Goal: Navigation & Orientation: Find specific page/section

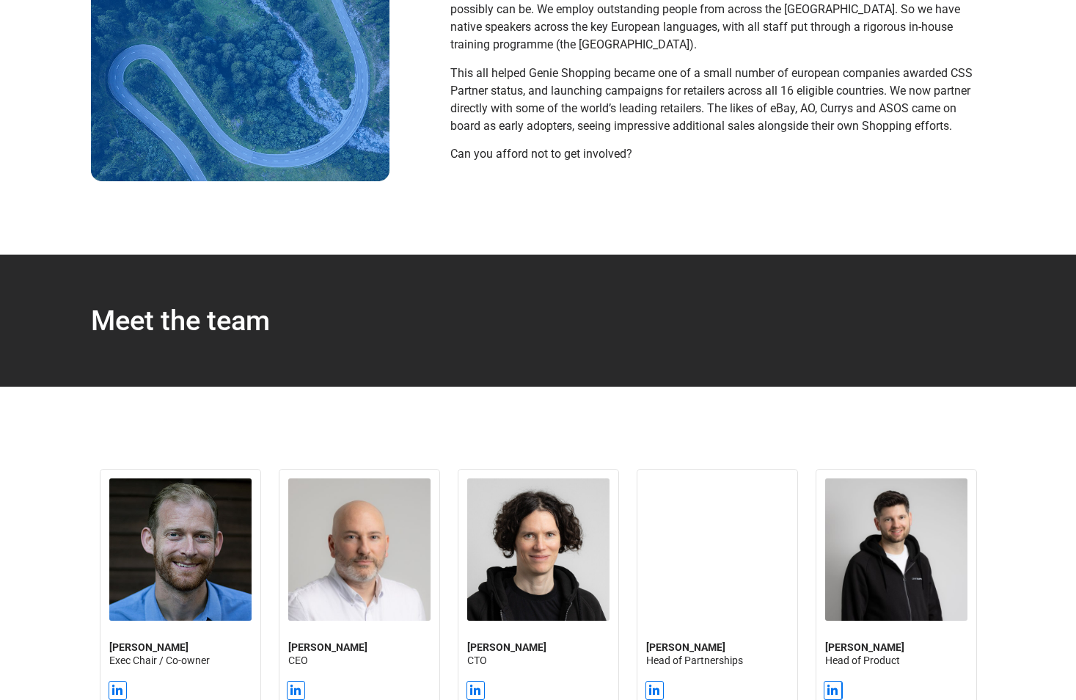
scroll to position [660, 0]
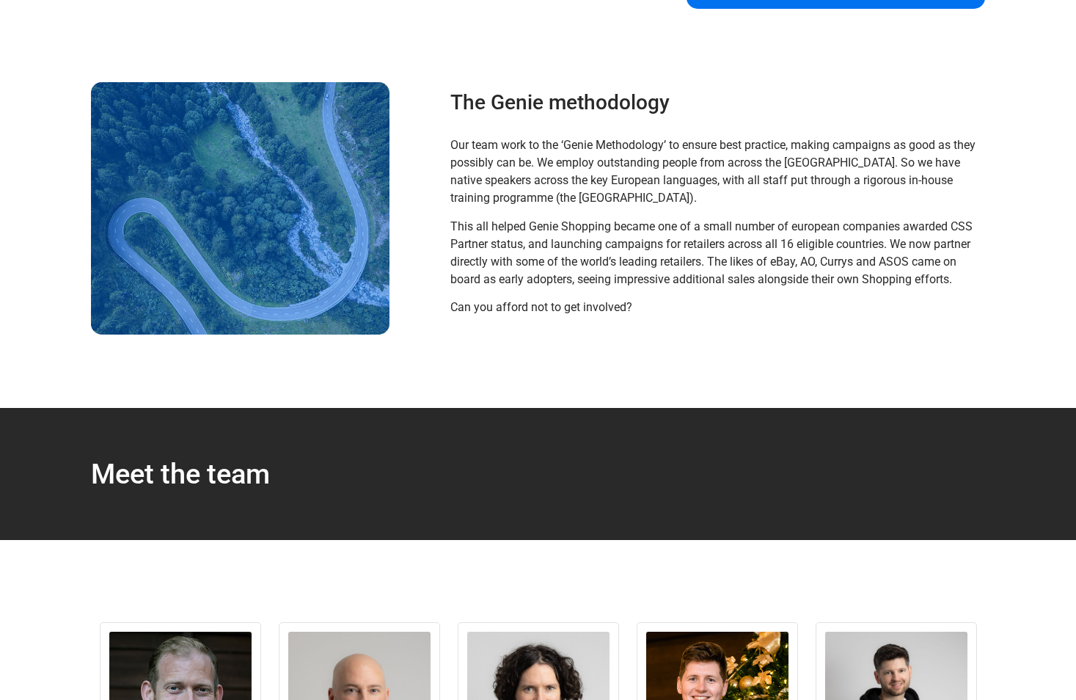
click at [518, 310] on span "Can you afford not to get involved?" at bounding box center [541, 307] width 182 height 14
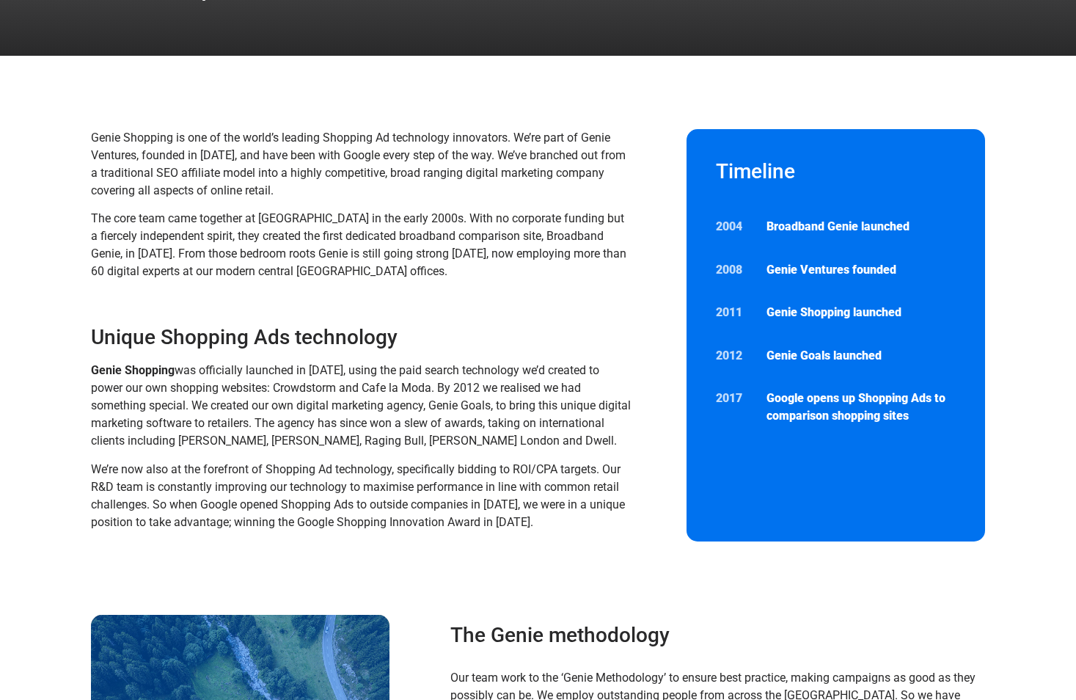
scroll to position [0, 0]
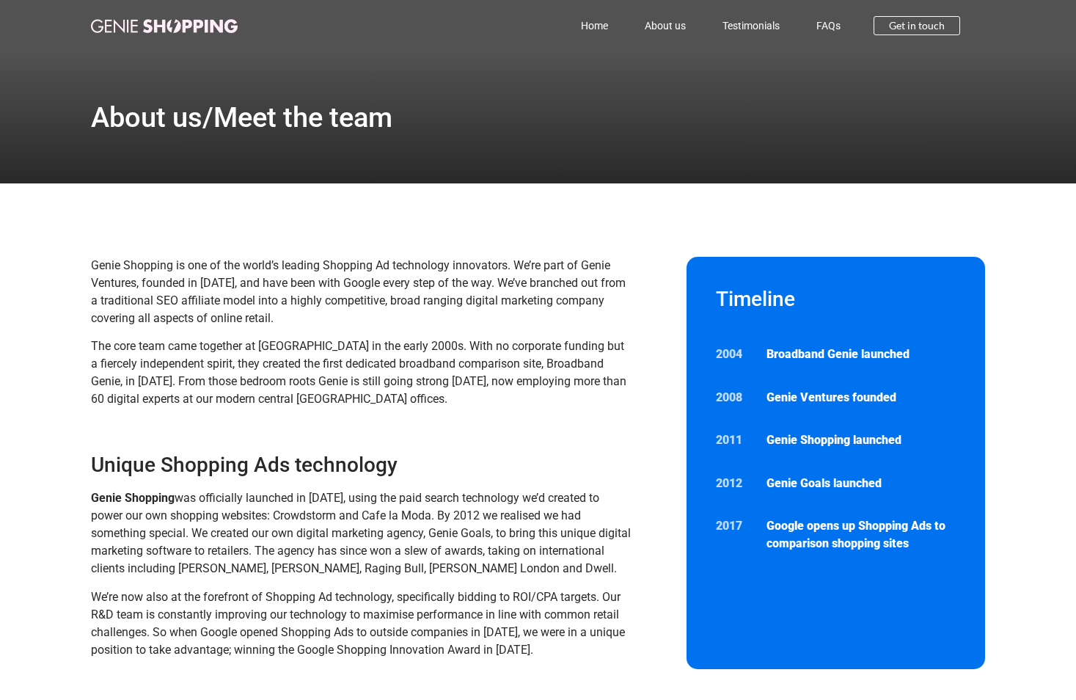
click at [120, 21] on img at bounding box center [164, 26] width 147 height 14
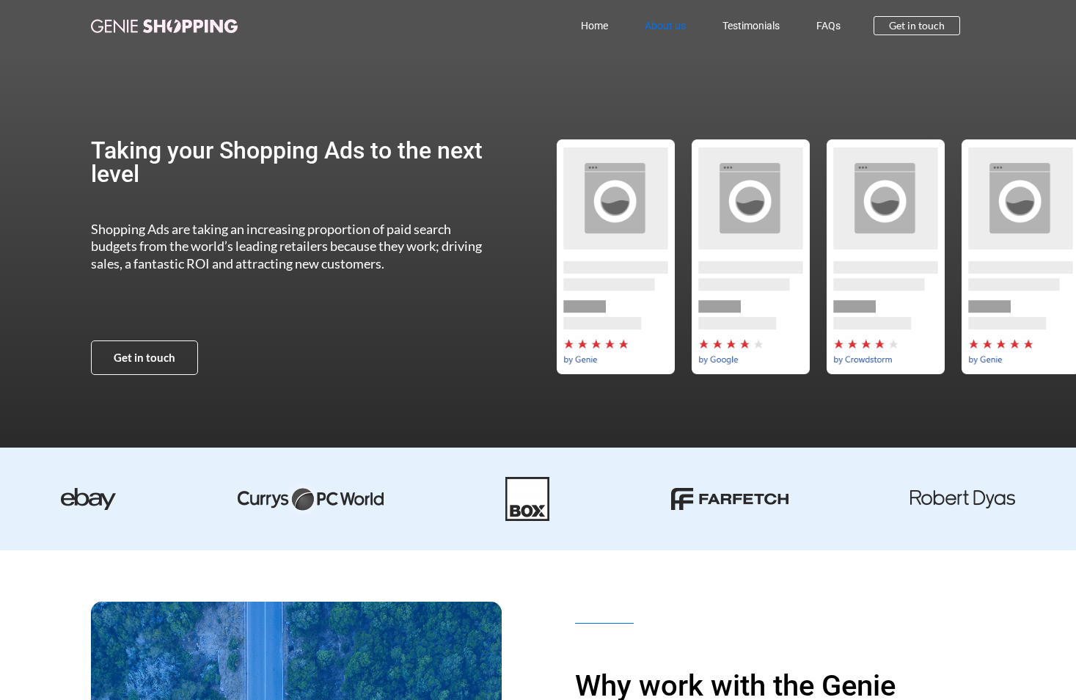
click at [679, 26] on link "About us" at bounding box center [665, 26] width 78 height 34
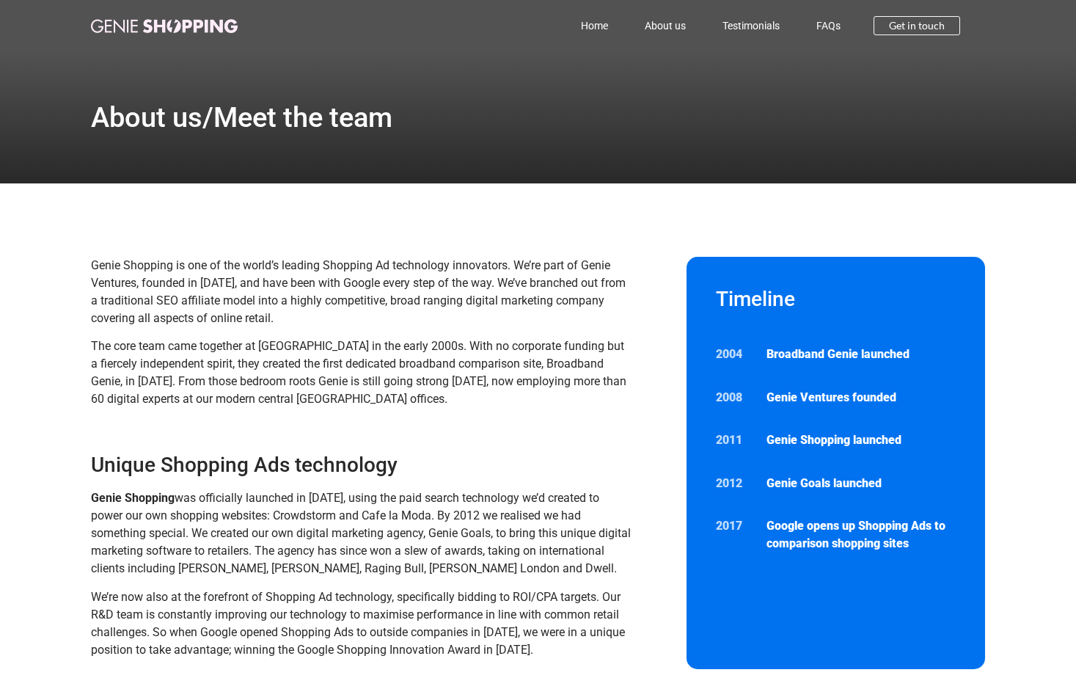
scroll to position [73, 0]
